Goal: Information Seeking & Learning: Learn about a topic

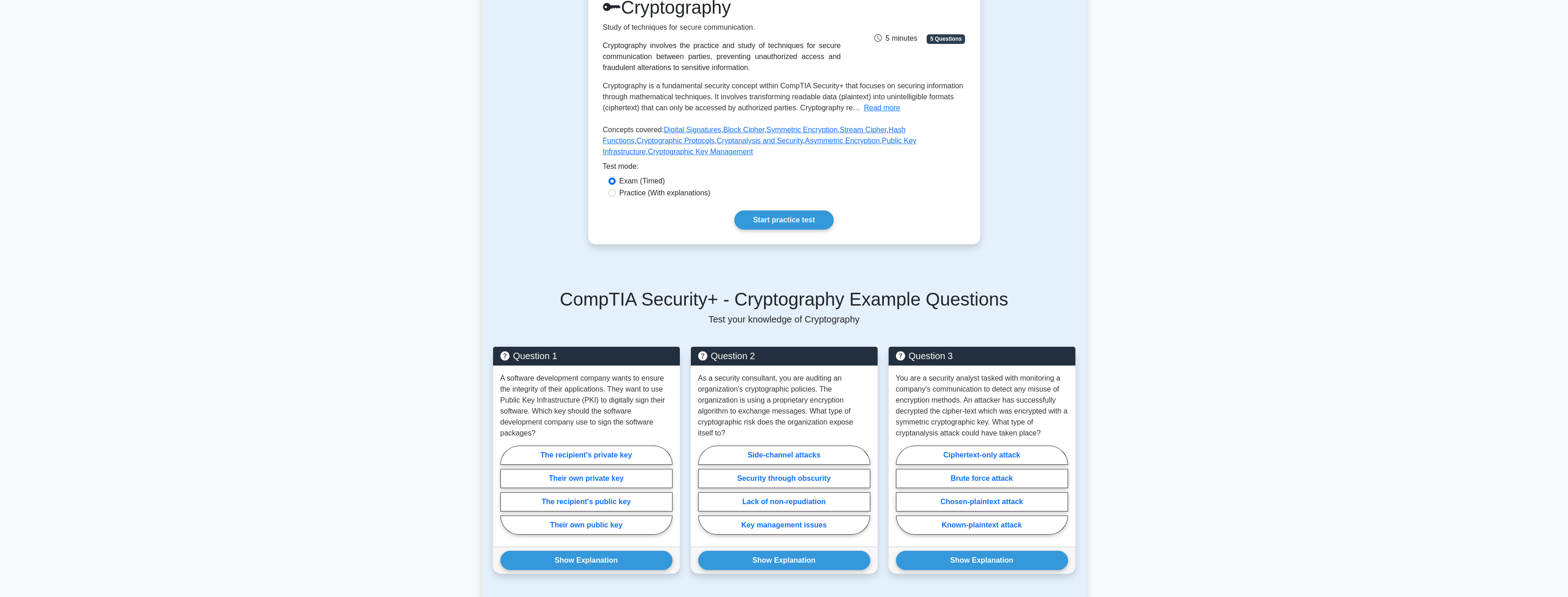
scroll to position [137, 0]
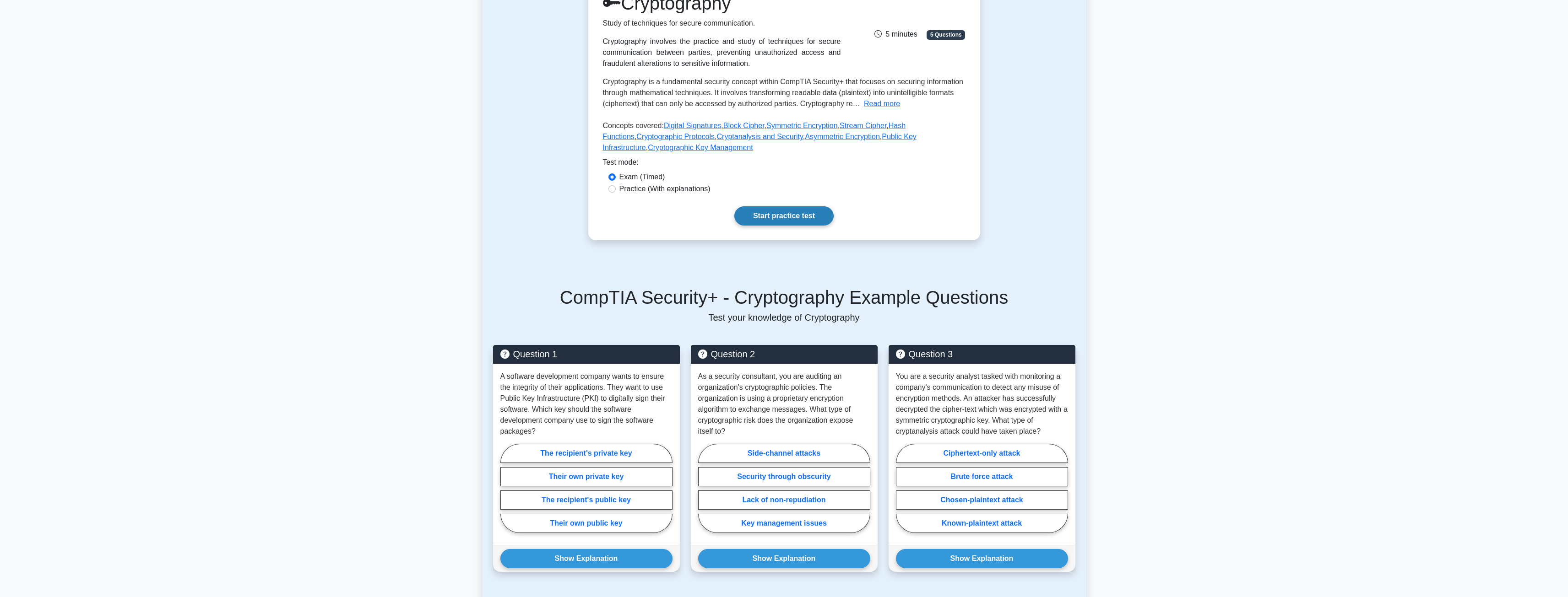
click at [746, 218] on link "Start practice test" at bounding box center [784, 216] width 99 height 19
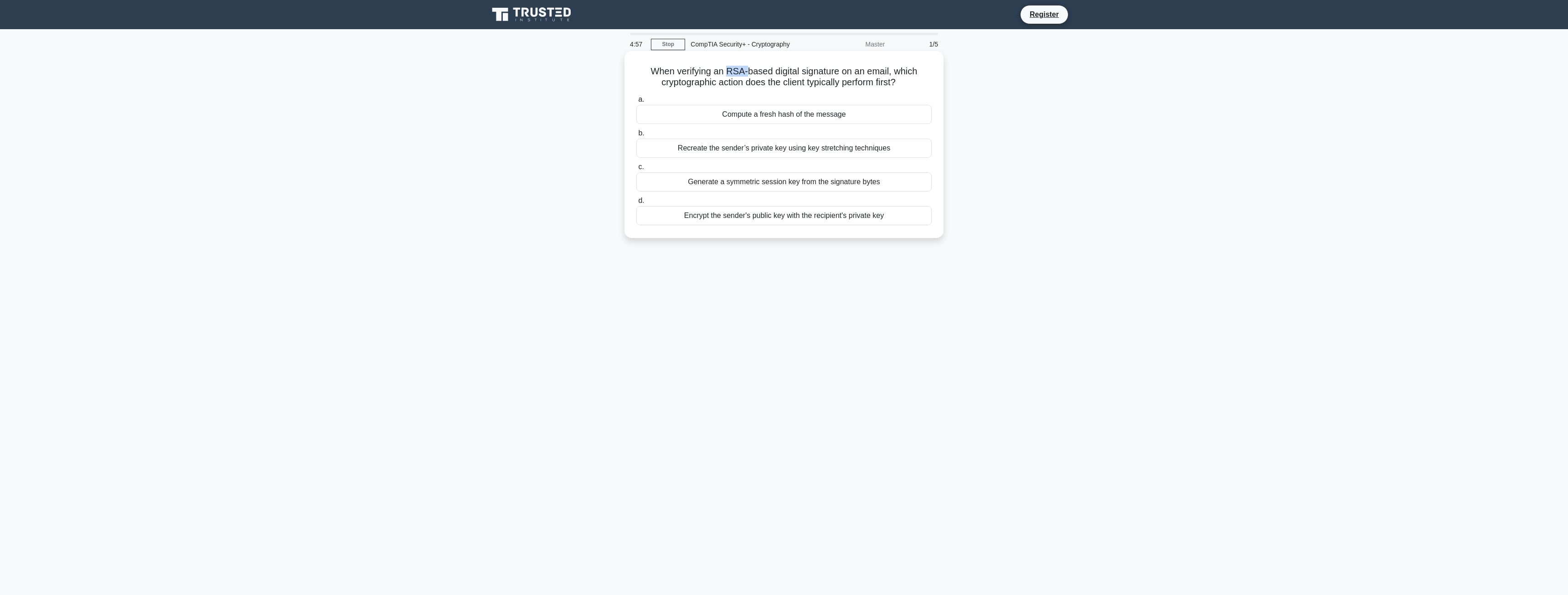
drag, startPoint x: 725, startPoint y: 72, endPoint x: 747, endPoint y: 68, distance: 22.4
click at [747, 68] on h5 "When verifying an RSA-based digital signature on an email, which cryptographic …" at bounding box center [784, 77] width 297 height 23
click at [741, 68] on h5 "When verifying an RSA-based digital signature on an email, which cryptographic …" at bounding box center [784, 77] width 297 height 23
drag, startPoint x: 727, startPoint y: 73, endPoint x: 881, endPoint y: 66, distance: 154.2
click at [881, 66] on h5 "When verifying an RSA-based digital signature on an email, which cryptographic …" at bounding box center [784, 77] width 297 height 23
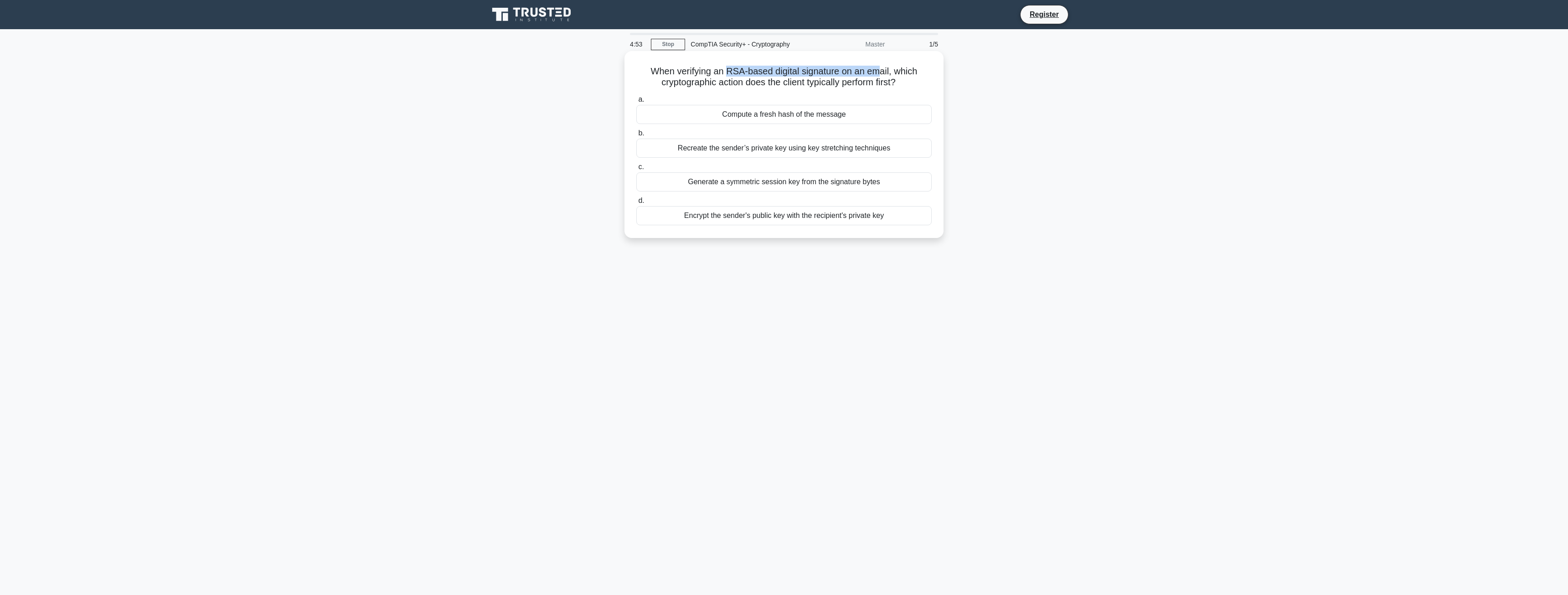
click at [803, 77] on h5 "When verifying an RSA-based digital signature on an email, which cryptographic …" at bounding box center [784, 77] width 297 height 23
drag, startPoint x: 671, startPoint y: 82, endPoint x: 762, endPoint y: 76, distance: 91.2
click at [755, 79] on h5 "When verifying an RSA-based digital signature on an email, which cryptographic …" at bounding box center [784, 77] width 297 height 23
click at [763, 76] on h5 "When verifying an RSA-based digital signature on an email, which cryptographic …" at bounding box center [784, 77] width 297 height 23
drag, startPoint x: 761, startPoint y: 81, endPoint x: 875, endPoint y: 81, distance: 114.0
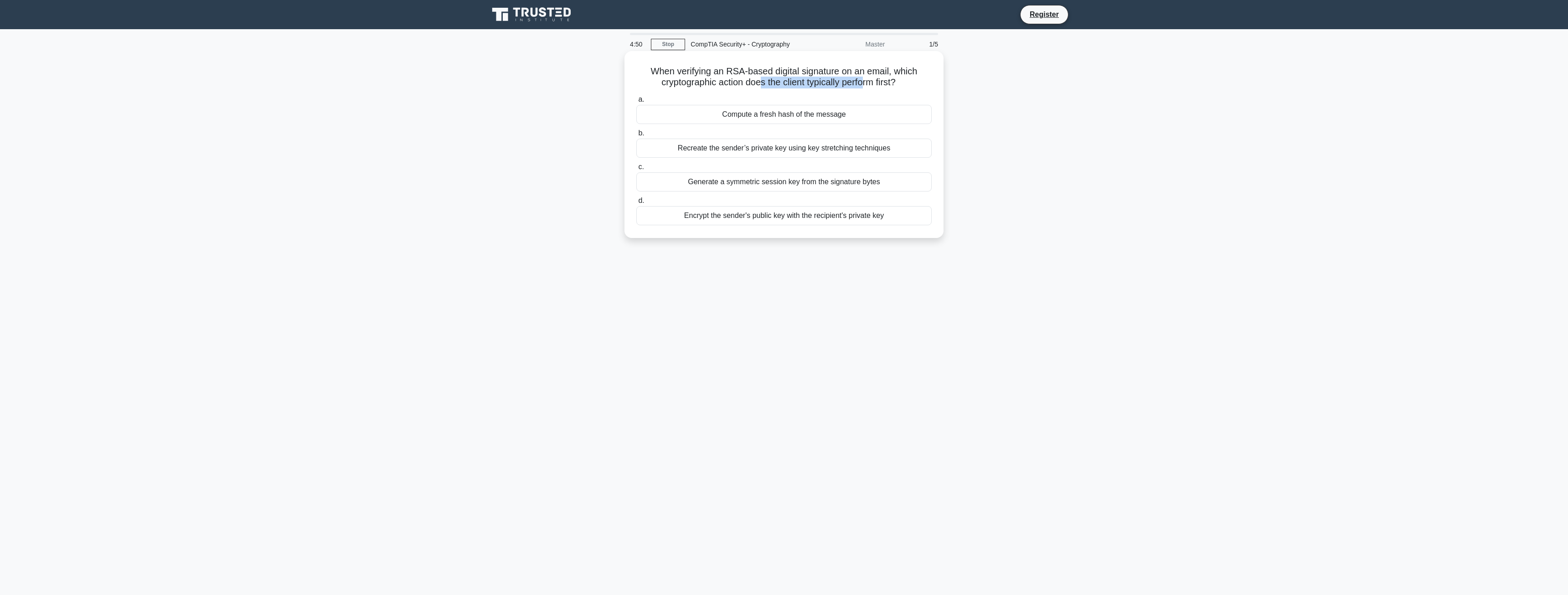
click at [870, 79] on h5 "When verifying an RSA-based digital signature on an email, which cryptographic …" at bounding box center [784, 77] width 297 height 23
click at [875, 81] on h5 "When verifying an RSA-based digital signature on an email, which cryptographic …" at bounding box center [784, 77] width 297 height 23
drag, startPoint x: 721, startPoint y: 83, endPoint x: 760, endPoint y: 76, distance: 39.6
click at [752, 79] on h5 "When verifying an RSA-based digital signature on an email, which cryptographic …" at bounding box center [784, 77] width 297 height 23
click at [763, 76] on h5 "When verifying an RSA-based digital signature on an email, which cryptographic …" at bounding box center [784, 77] width 297 height 23
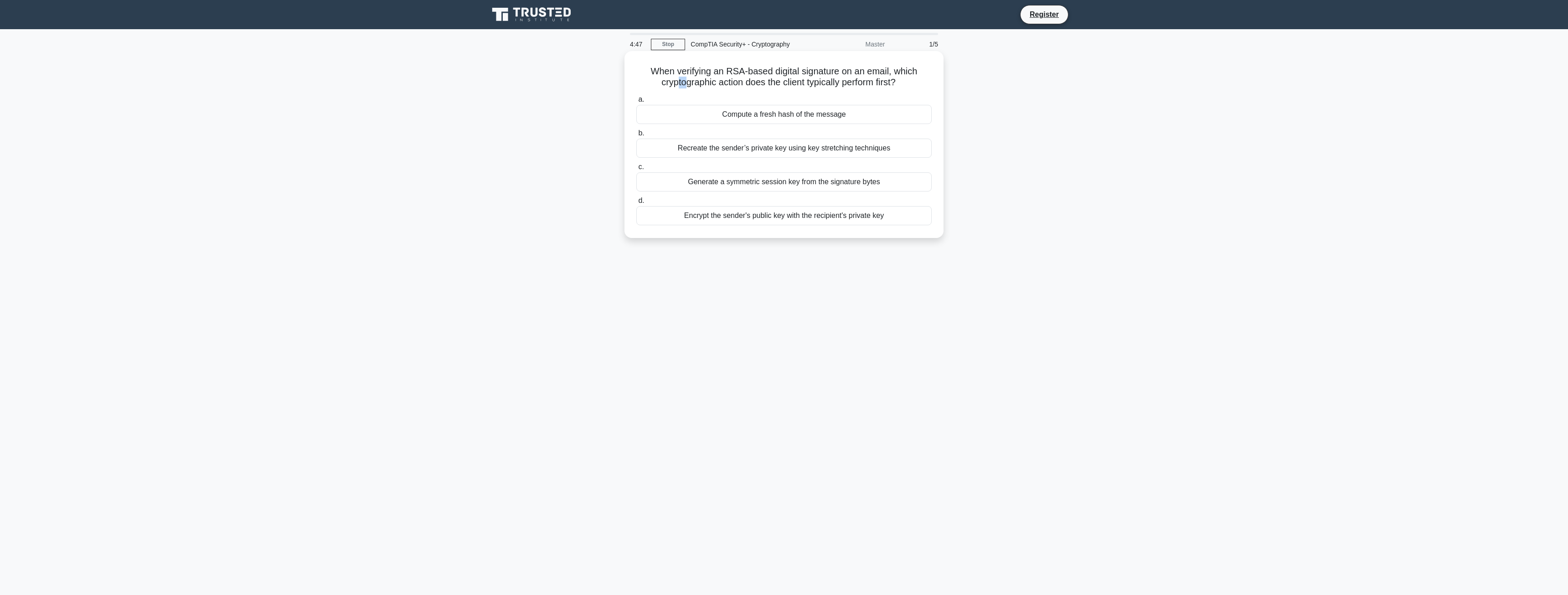
drag, startPoint x: 674, startPoint y: 80, endPoint x: 684, endPoint y: 81, distance: 10.0
click at [684, 81] on h5 "When verifying an RSA-based digital signature on an email, which cryptographic …" at bounding box center [784, 77] width 297 height 23
drag, startPoint x: 656, startPoint y: 72, endPoint x: 875, endPoint y: 74, distance: 219.0
click at [881, 72] on h5 "When verifying an RSA-based digital signature on an email, which cryptographic …" at bounding box center [784, 77] width 297 height 23
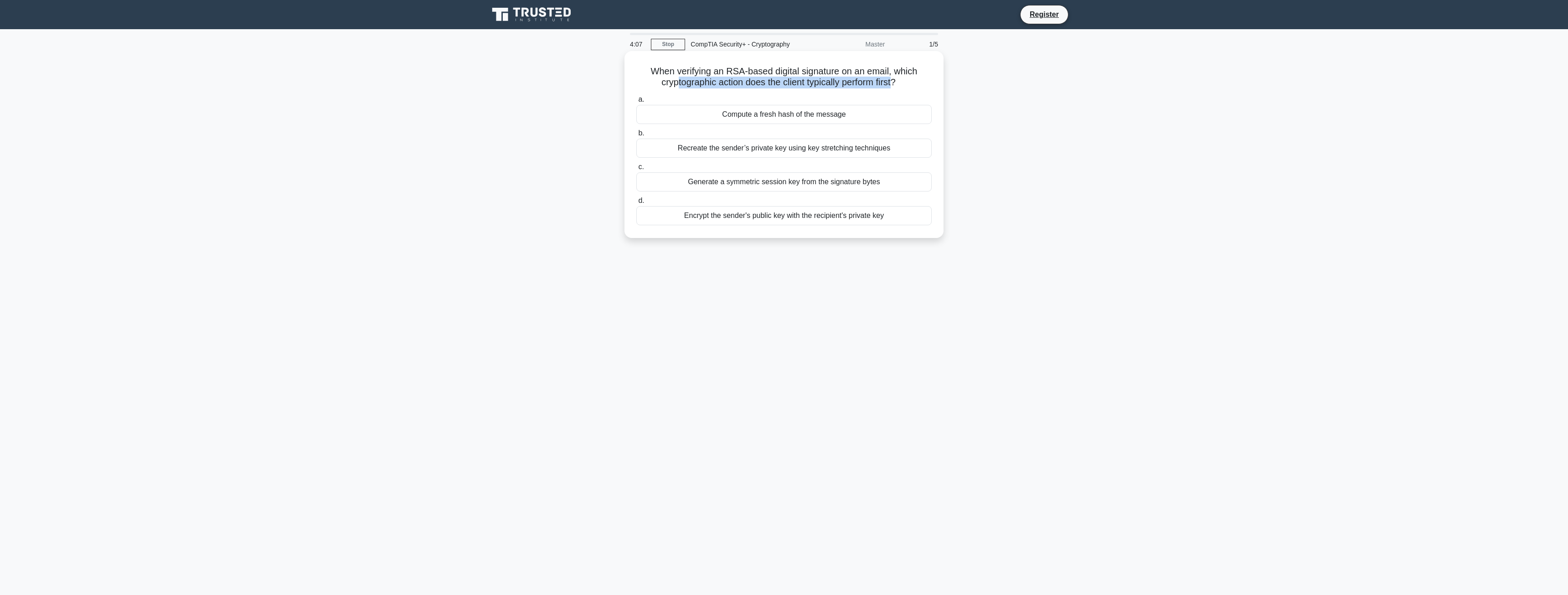
drag, startPoint x: 694, startPoint y: 90, endPoint x: 897, endPoint y: 81, distance: 203.2
click at [897, 81] on h5 "When verifying an RSA-based digital signature on an email, which cryptographic …" at bounding box center [784, 77] width 297 height 23
click at [849, 96] on label "a. Compute a fresh hash of the message" at bounding box center [783, 108] width 295 height 30
click at [636, 97] on input "a. Compute a fresh hash of the message" at bounding box center [636, 100] width 0 height 6
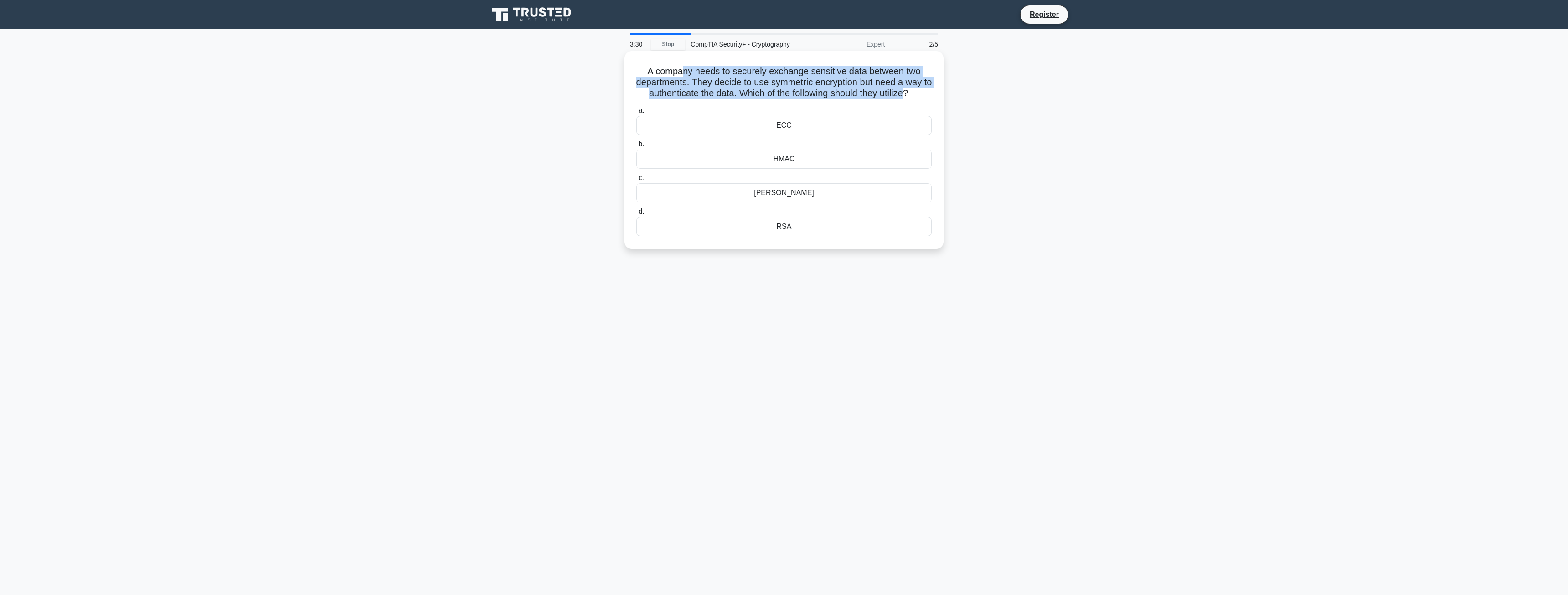
drag, startPoint x: 687, startPoint y: 75, endPoint x: 912, endPoint y: 96, distance: 226.0
click at [912, 96] on h5 "A company needs to securely exchange sensitive data between two departments. Th…" at bounding box center [784, 82] width 297 height 33
click at [985, 111] on div "A company needs to securely exchange sensitive data between two departments. Th…" at bounding box center [784, 158] width 601 height 209
click at [796, 231] on div "RSA" at bounding box center [783, 226] width 295 height 19
click at [636, 215] on input "d. RSA" at bounding box center [636, 212] width 0 height 6
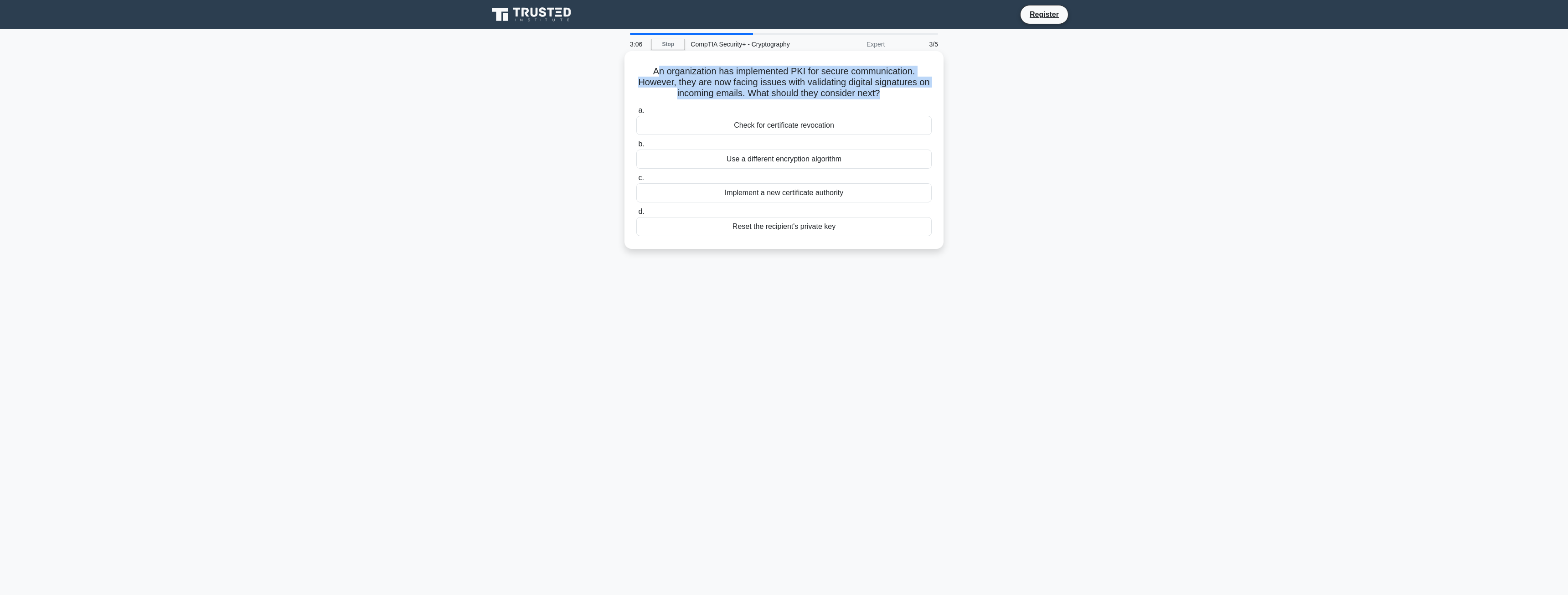
drag, startPoint x: 653, startPoint y: 70, endPoint x: 886, endPoint y: 96, distance: 234.4
click at [886, 96] on h5 "An organization has implemented PKI for secure communication. However, they are…" at bounding box center [784, 82] width 297 height 33
click at [910, 102] on div "An organization has implemented PKI for secure communication. However, they are…" at bounding box center [784, 150] width 312 height 191
click at [795, 156] on div "Use a different encryption algorithm" at bounding box center [783, 159] width 295 height 19
click at [636, 147] on input "b. Use a different encryption algorithm" at bounding box center [636, 144] width 0 height 6
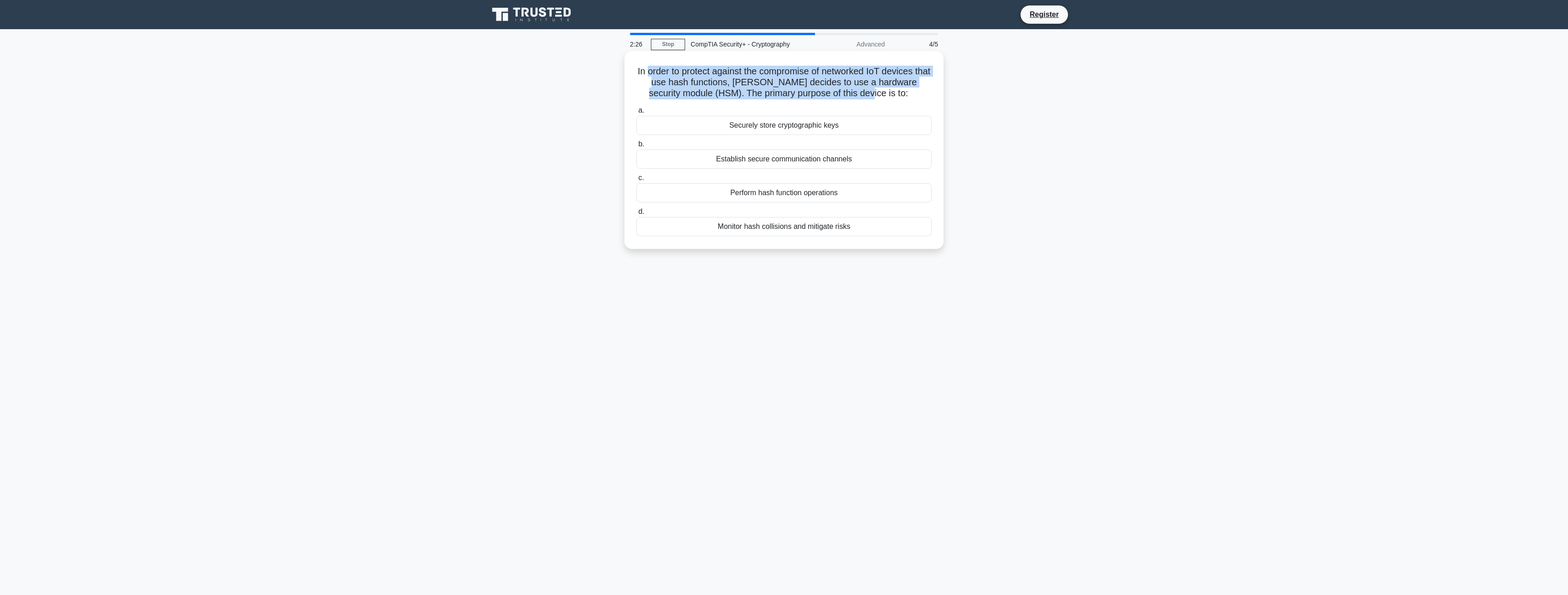
drag, startPoint x: 658, startPoint y: 70, endPoint x: 897, endPoint y: 97, distance: 240.5
click at [893, 97] on h5 "In order to protect against the compromise of networked IoT devices that use ha…" at bounding box center [784, 82] width 297 height 33
click at [908, 94] on icon ".spinner_0XTQ{transform-origin:center;animation:spinner_y6GP .75s linear infini…" at bounding box center [914, 94] width 11 height 11
click at [869, 129] on div "Securely store cryptographic keys" at bounding box center [783, 125] width 295 height 19
click at [636, 113] on input "a. Securely store cryptographic keys" at bounding box center [636, 111] width 0 height 6
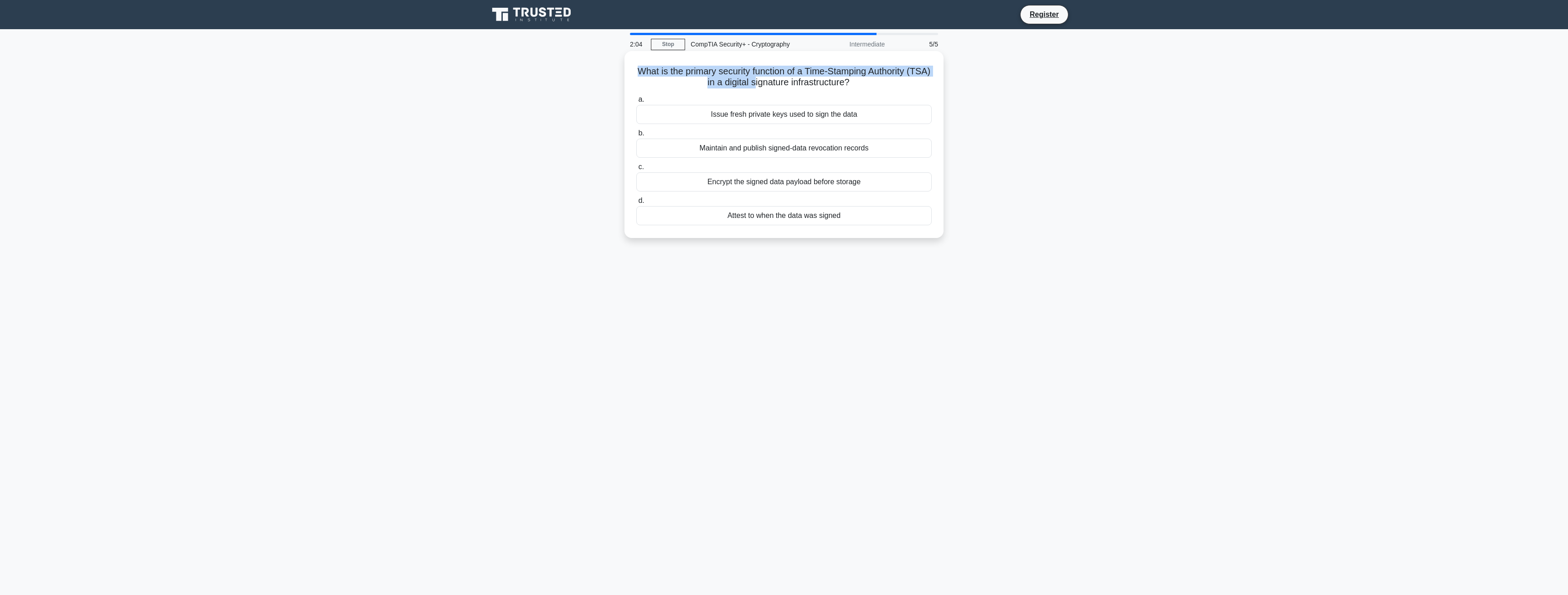
drag, startPoint x: 642, startPoint y: 71, endPoint x: 767, endPoint y: 86, distance: 125.9
click at [767, 86] on h5 "What is the primary security function of a Time-Stamping Authority (TSA) in a d…" at bounding box center [784, 77] width 297 height 23
click at [741, 219] on div "Attest to when the data was signed" at bounding box center [783, 215] width 295 height 19
click at [636, 204] on input "d. Attest to when the data was signed" at bounding box center [636, 201] width 0 height 6
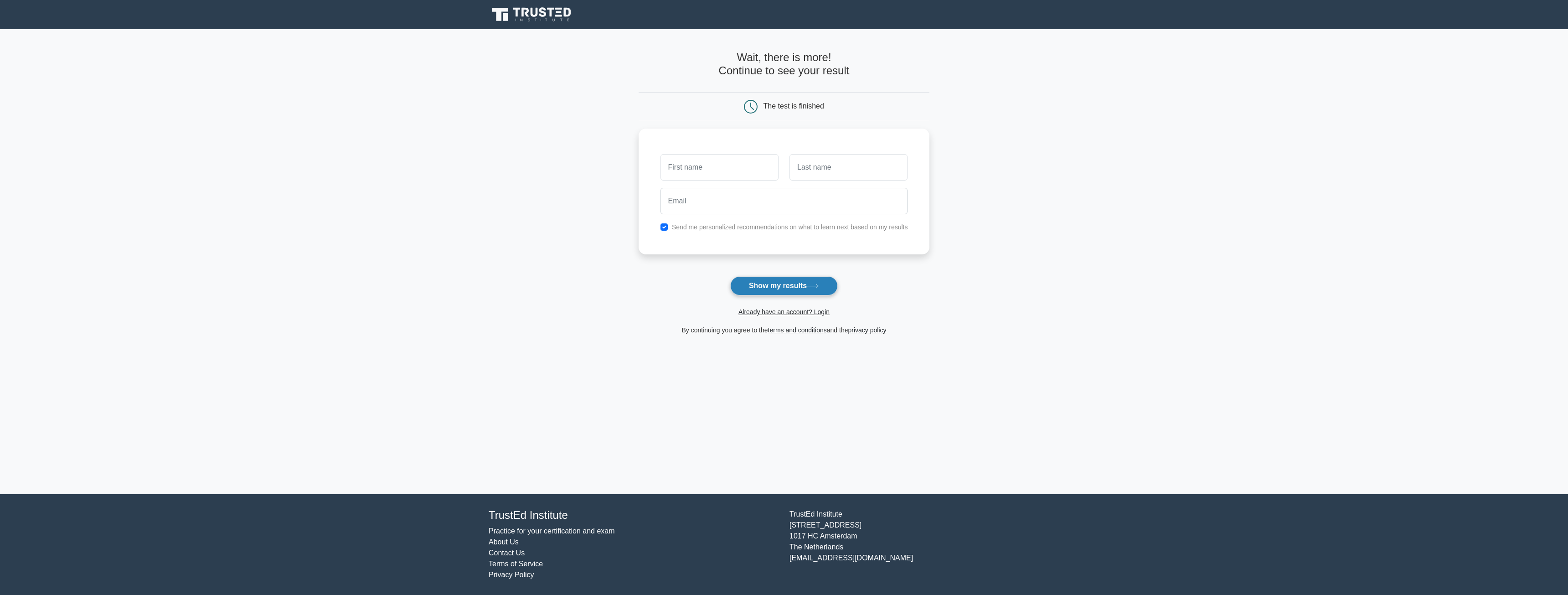
click at [749, 286] on button "Show my results" at bounding box center [784, 286] width 108 height 19
click at [742, 290] on button "Show my results" at bounding box center [784, 286] width 108 height 19
click at [744, 289] on button "Show my results" at bounding box center [784, 286] width 108 height 19
click at [747, 289] on button "Show my results" at bounding box center [784, 286] width 108 height 19
click at [748, 287] on button "Show my results" at bounding box center [784, 286] width 108 height 19
